Goal: Transaction & Acquisition: Download file/media

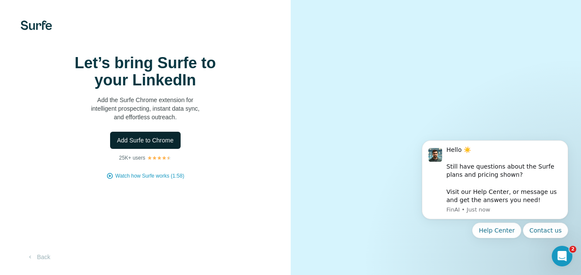
click at [141, 145] on span "Add Surfe to Chrome" at bounding box center [145, 140] width 57 height 9
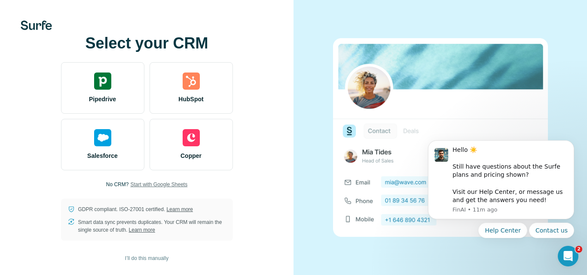
click at [165, 185] on span "Start with Google Sheets" at bounding box center [158, 185] width 57 height 8
